Goal: Information Seeking & Learning: Learn about a topic

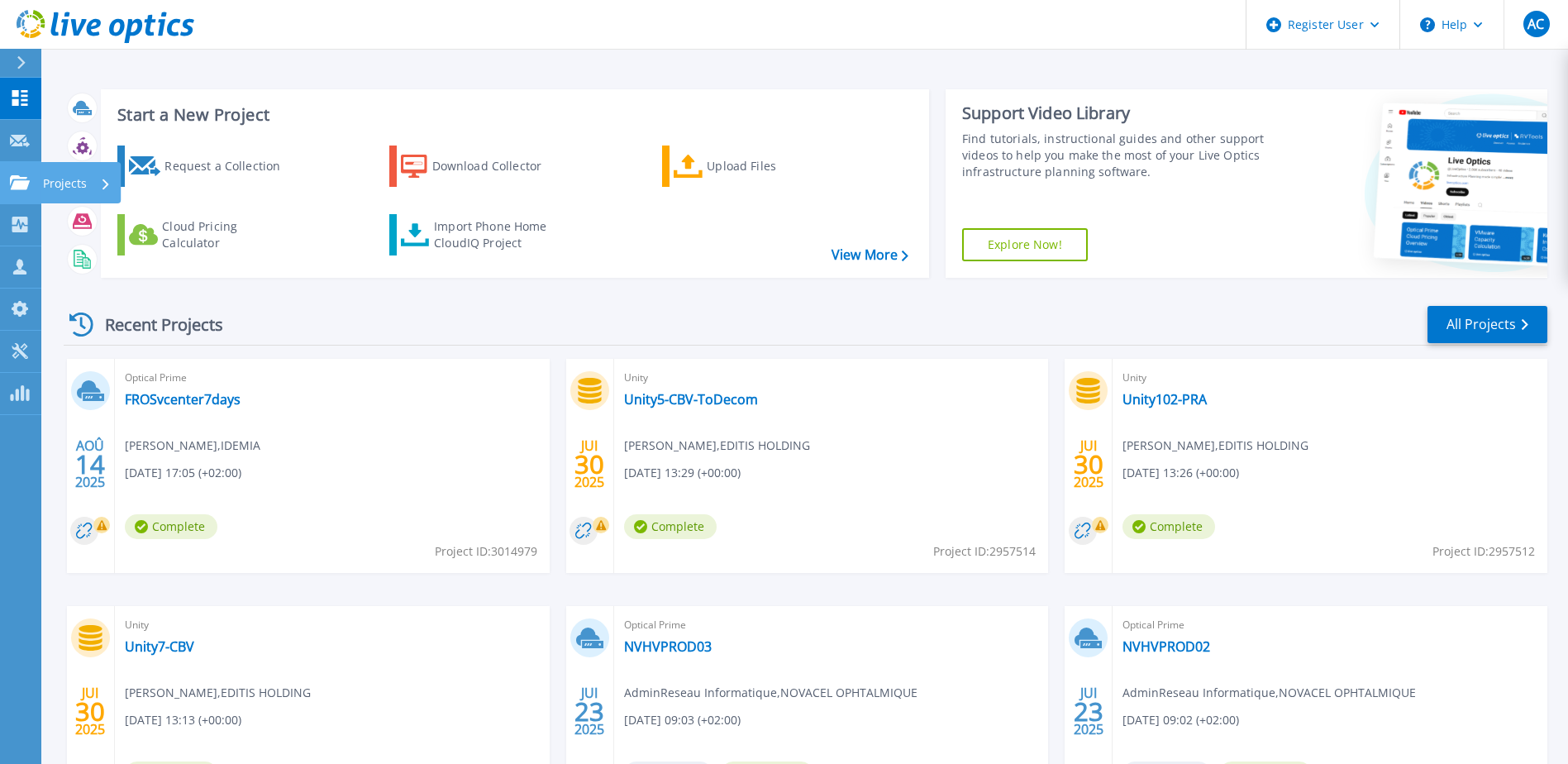
click at [15, 183] on icon at bounding box center [20, 182] width 20 height 14
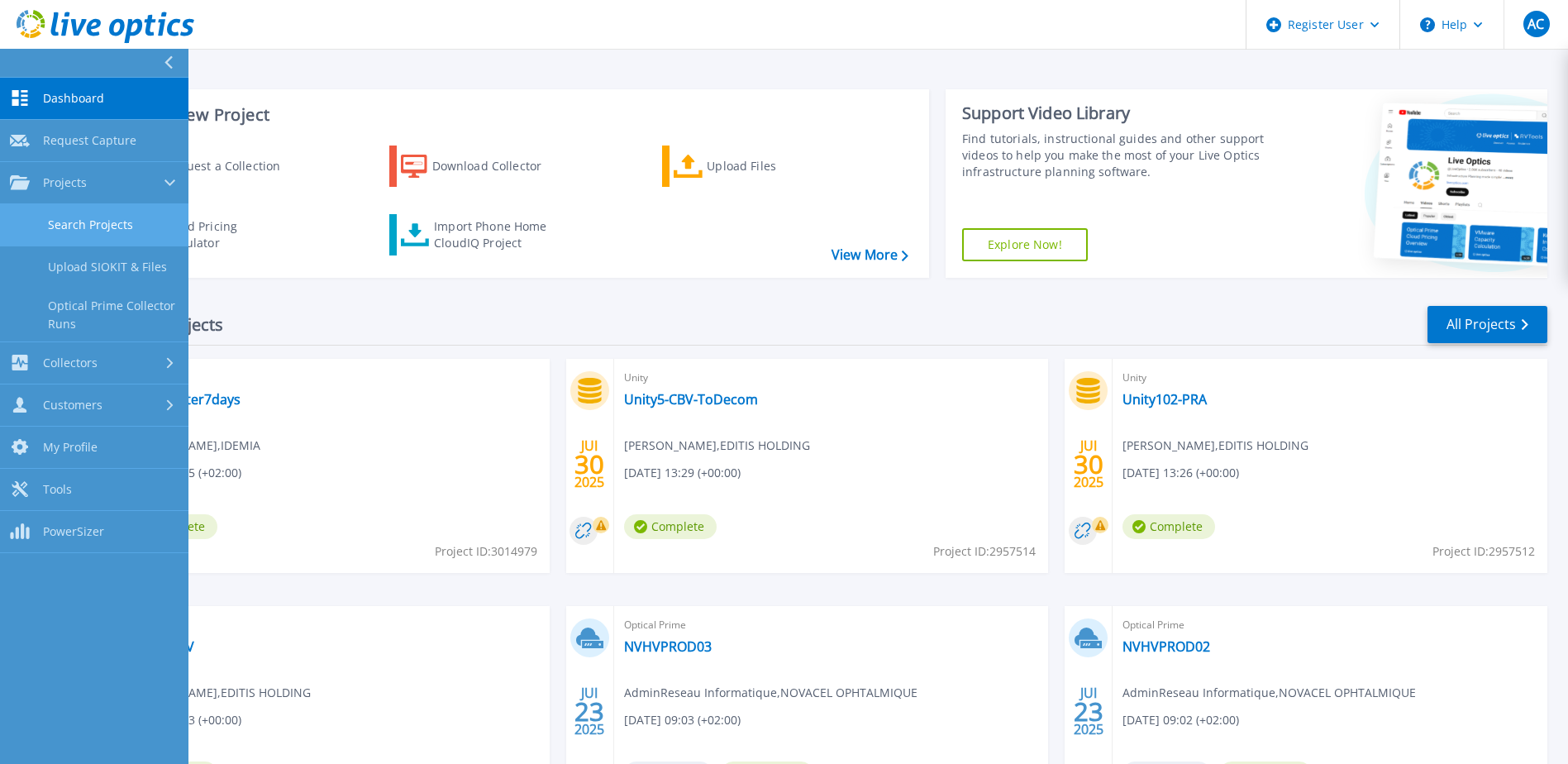
click at [92, 221] on link "Search Projects" at bounding box center [94, 225] width 188 height 42
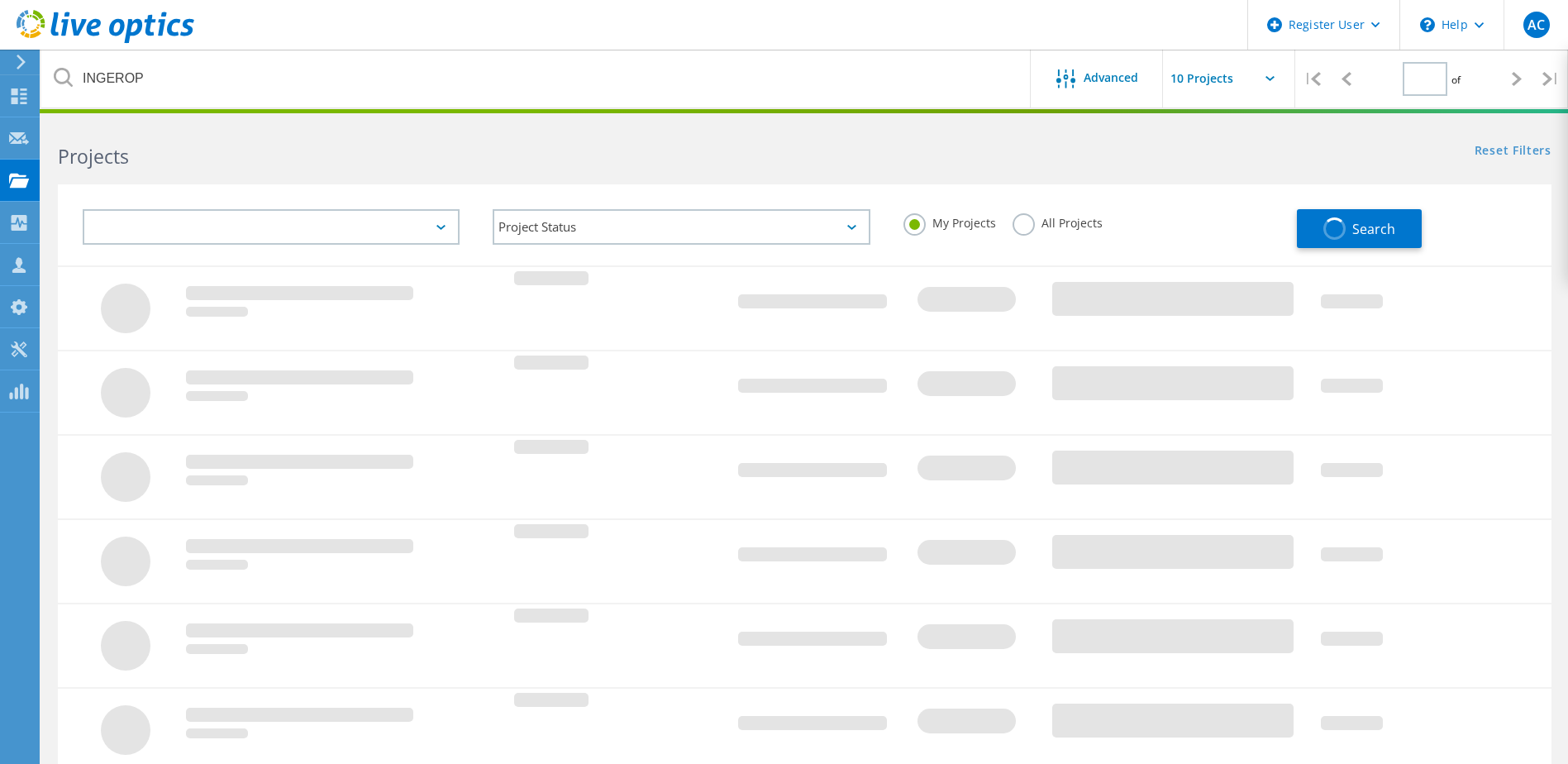
type input "1"
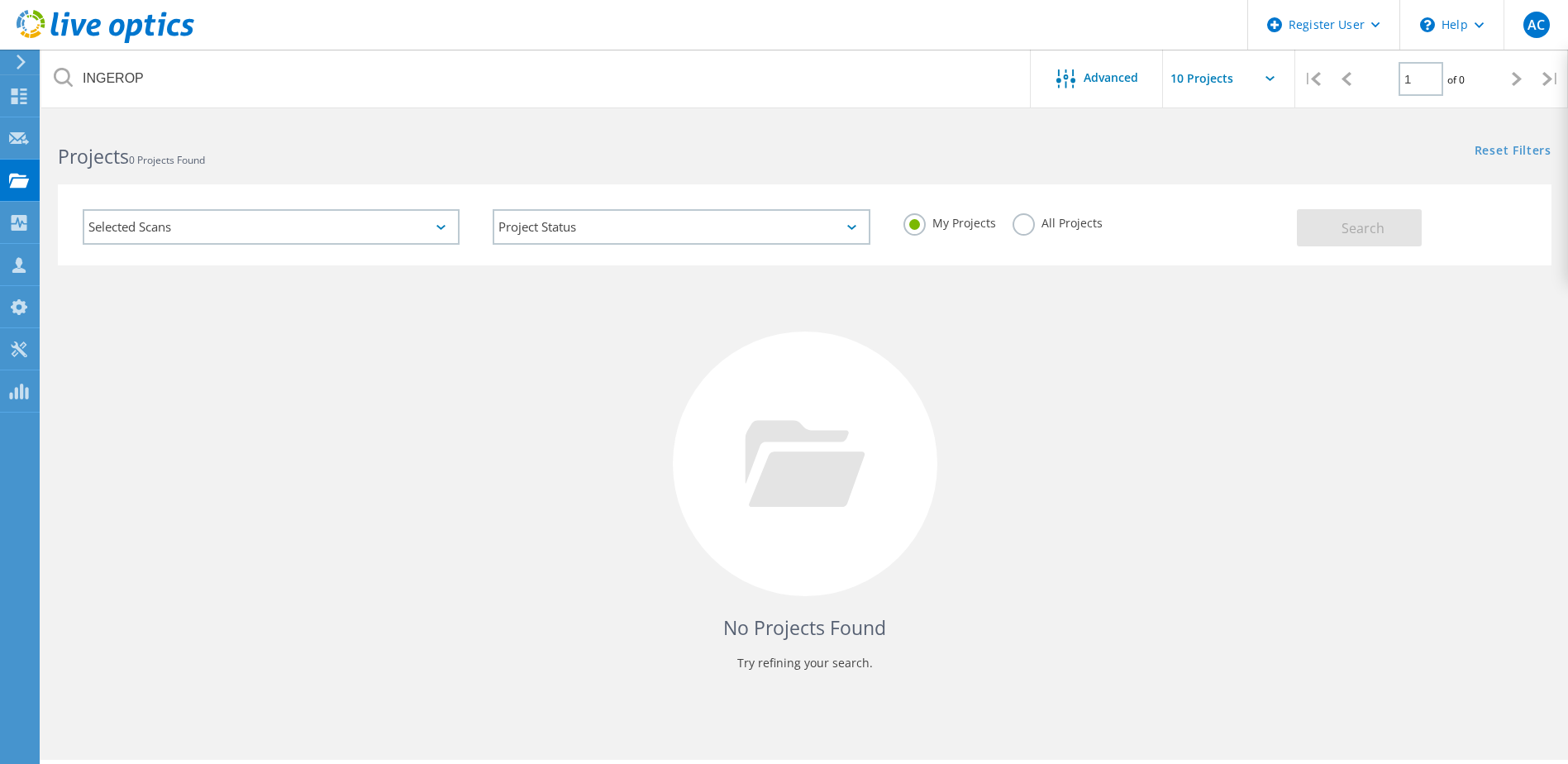
click at [1013, 226] on label "All Projects" at bounding box center [1058, 221] width 90 height 16
click at [0, 0] on input "All Projects" at bounding box center [0, 0] width 0 height 0
click at [1343, 222] on span "Search" at bounding box center [1363, 228] width 43 height 18
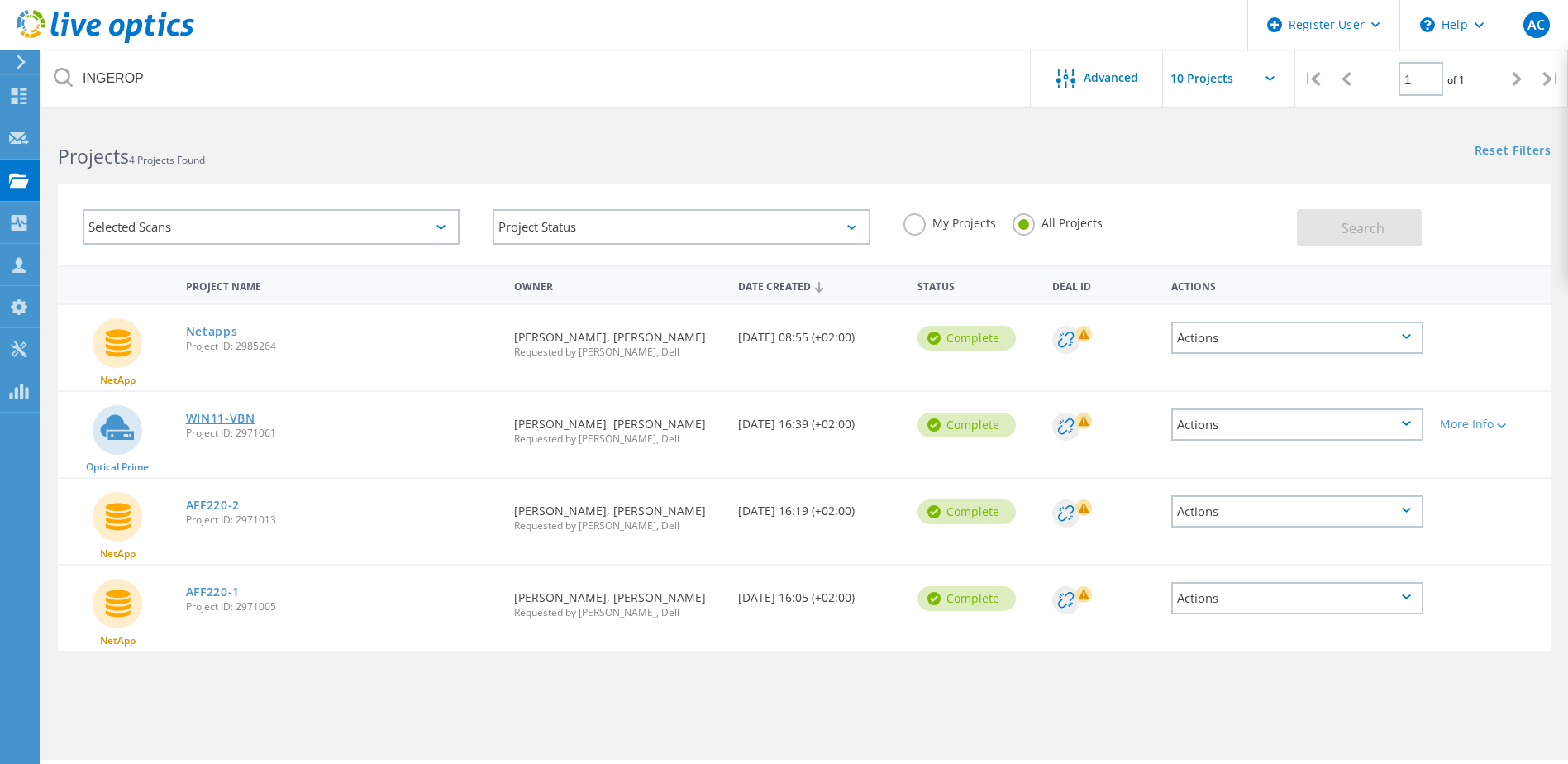
click at [234, 417] on link "WIN11-VBN" at bounding box center [220, 419] width 69 height 12
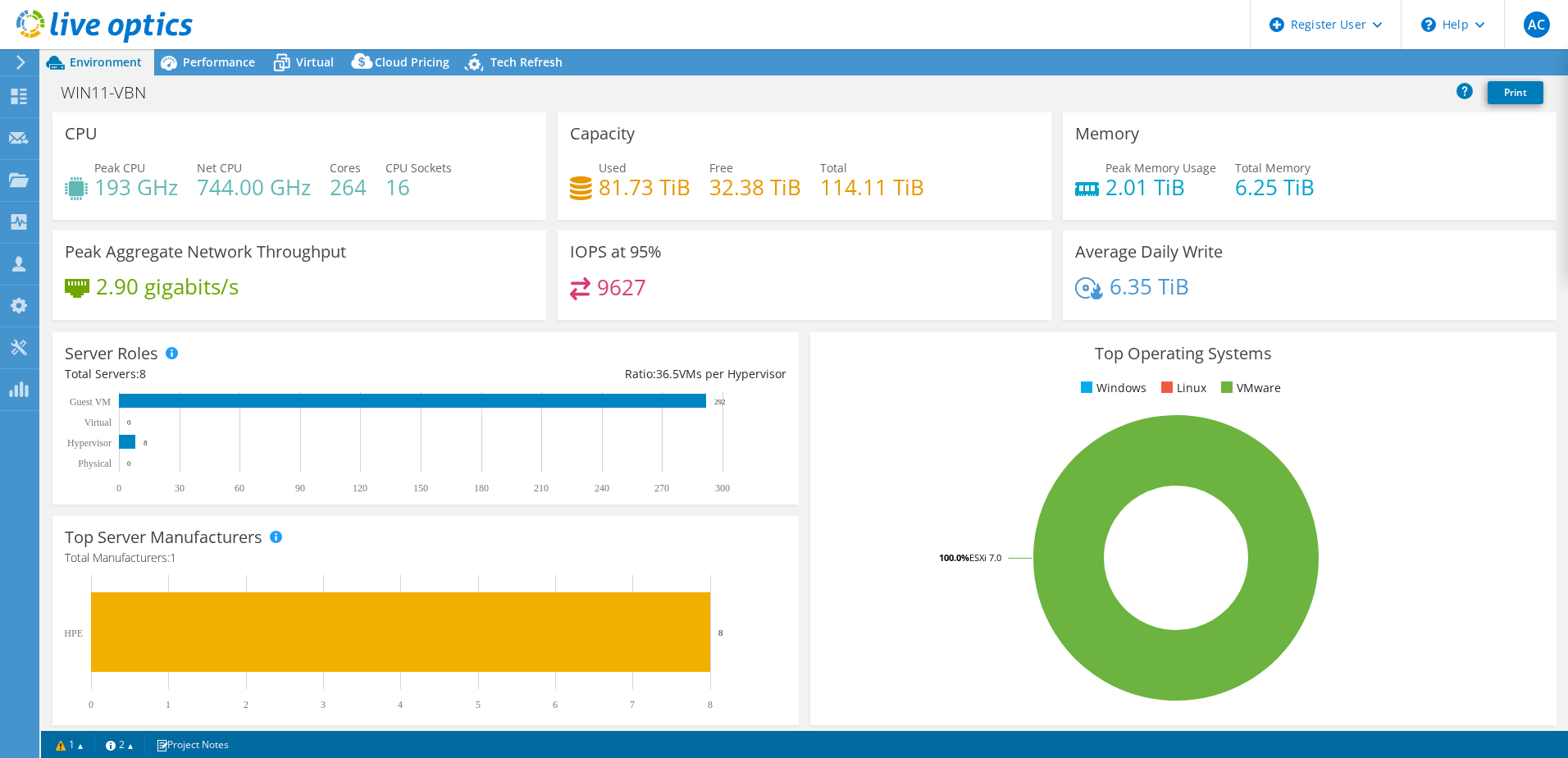
select select "EUFrankfurt"
select select "EUR"
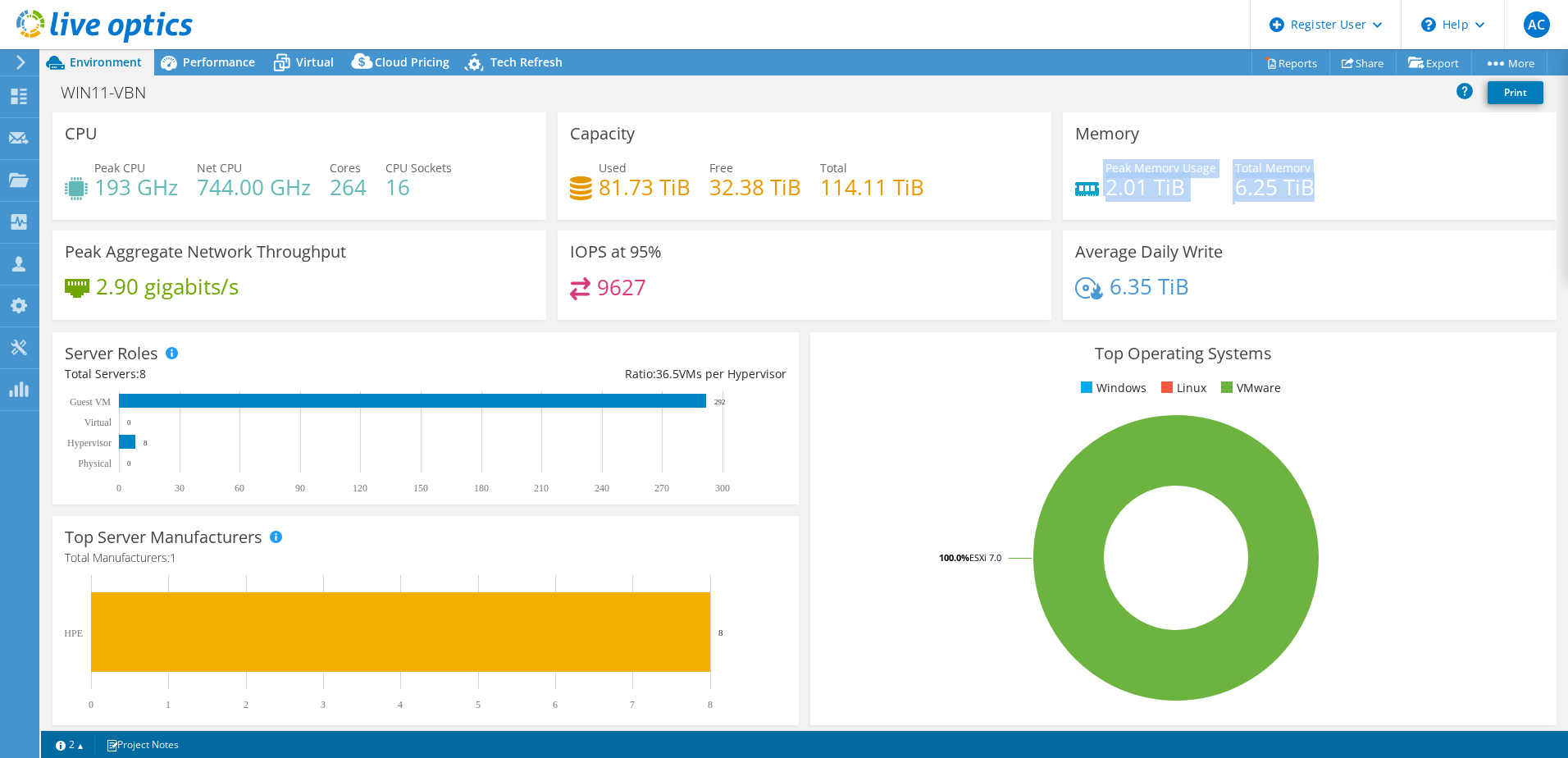
drag, startPoint x: 1330, startPoint y: 183, endPoint x: 1081, endPoint y: 170, distance: 249.3
click at [1081, 170] on div "Peak Memory Usage 2.01 TiB Total Memory 6.25 TiB" at bounding box center [1309, 186] width 469 height 54
click at [1080, 170] on div "Peak Memory Usage 2.01 TiB" at bounding box center [1146, 177] width 141 height 37
drag, startPoint x: 1081, startPoint y: 161, endPoint x: 1311, endPoint y: 180, distance: 230.8
click at [1311, 180] on div "Peak Memory Usage 2.01 TiB Total Memory 6.25 TiB" at bounding box center [1309, 186] width 469 height 54
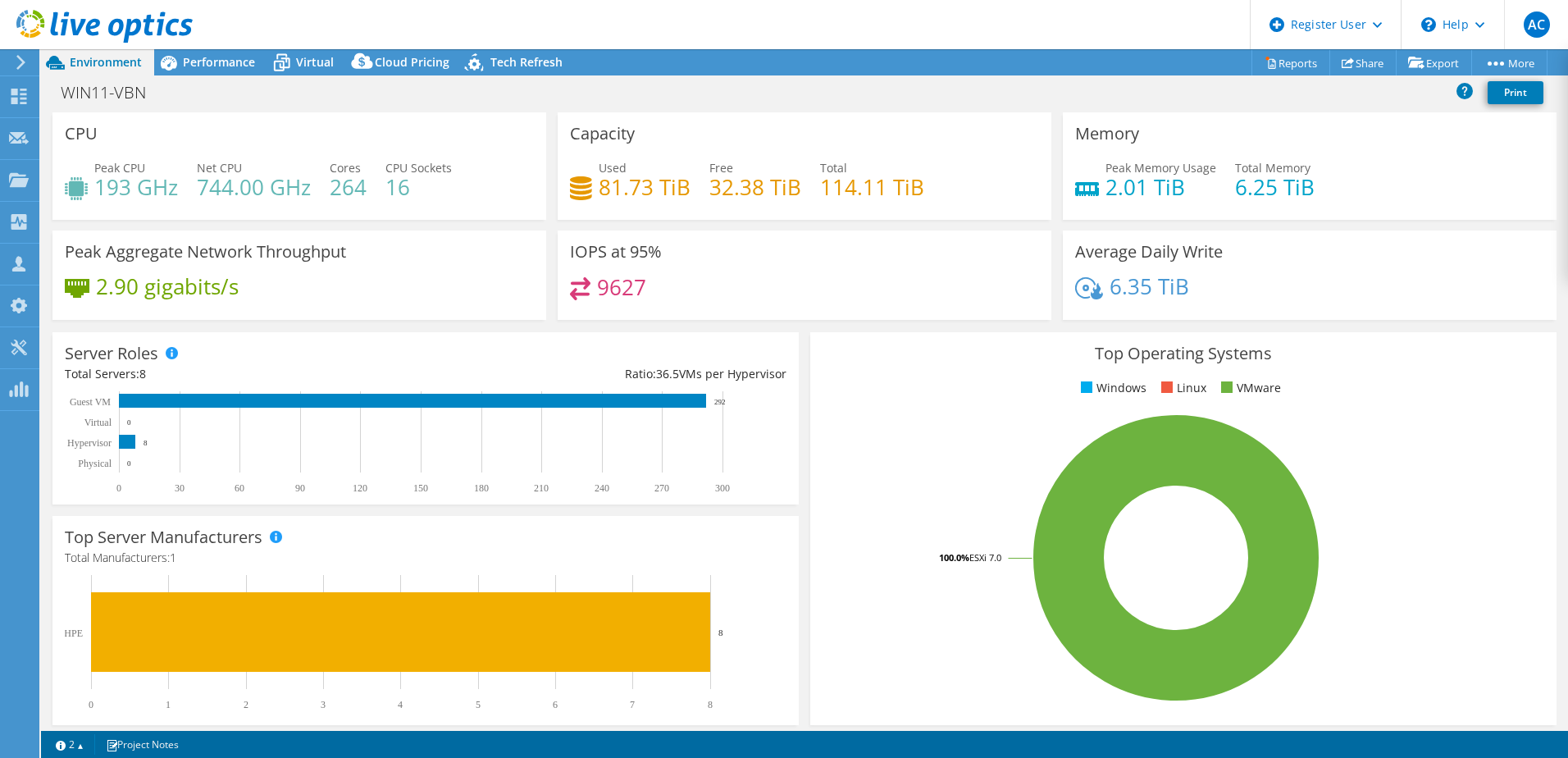
click at [491, 206] on div "Peak CPU 193 GHz Net CPU 744.00 GHz Cores 264 CPU Sockets 16" at bounding box center [299, 186] width 469 height 54
drag, startPoint x: 472, startPoint y: 201, endPoint x: 329, endPoint y: 164, distance: 147.7
click at [329, 164] on div "Peak CPU 193 GHz Net CPU 744.00 GHz Cores 264 CPU Sockets 16" at bounding box center [299, 186] width 469 height 54
drag, startPoint x: 329, startPoint y: 164, endPoint x: 518, endPoint y: 207, distance: 193.8
click at [518, 207] on div "Peak CPU 193 GHz Net CPU 744.00 GHz Cores 264 CPU Sockets 16" at bounding box center [299, 186] width 469 height 54
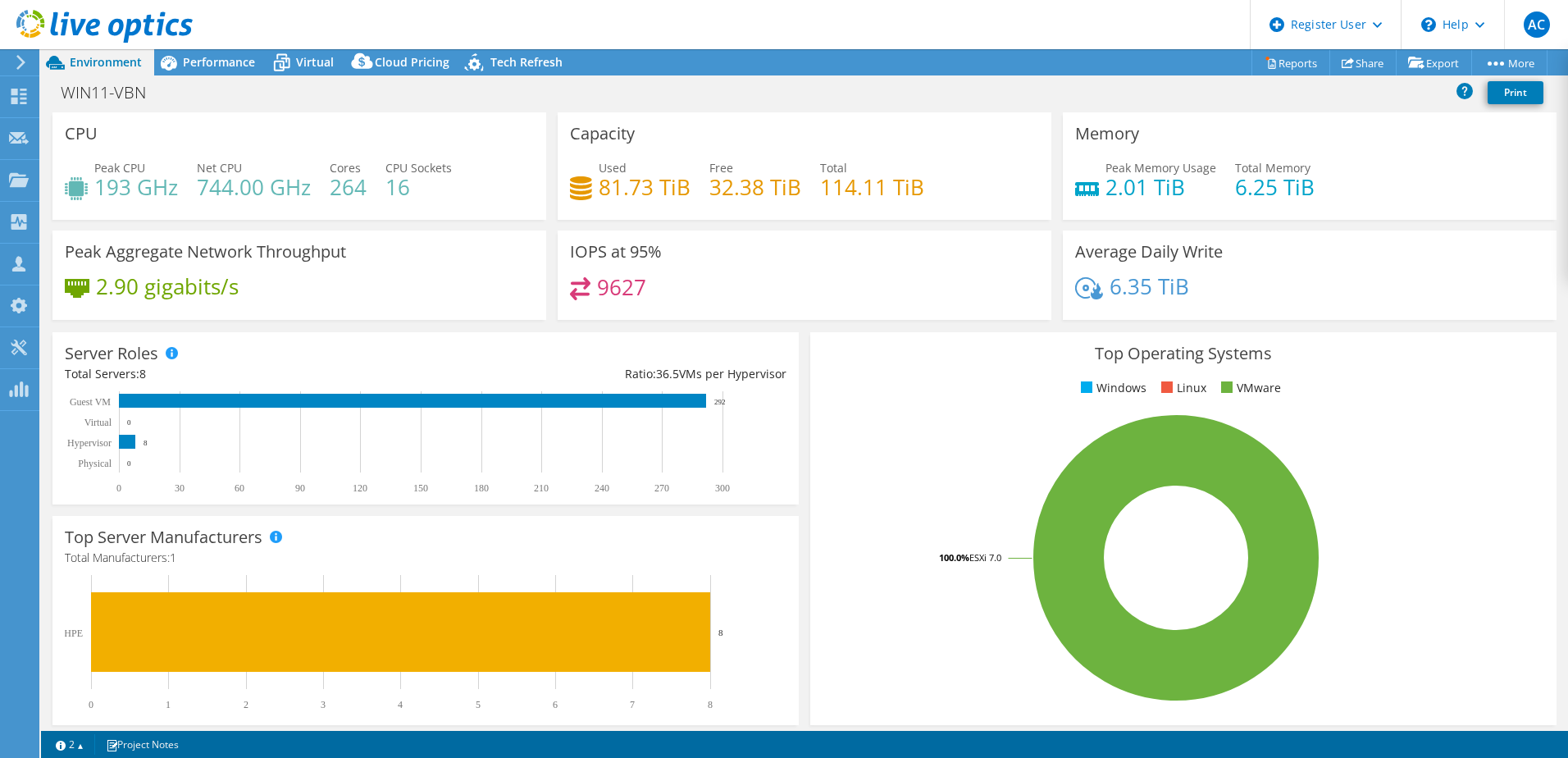
click at [676, 287] on div "9627" at bounding box center [804, 295] width 469 height 36
click at [1213, 255] on h3 "Average Daily Write" at bounding box center [1148, 252] width 148 height 18
